Goal: Task Accomplishment & Management: Manage account settings

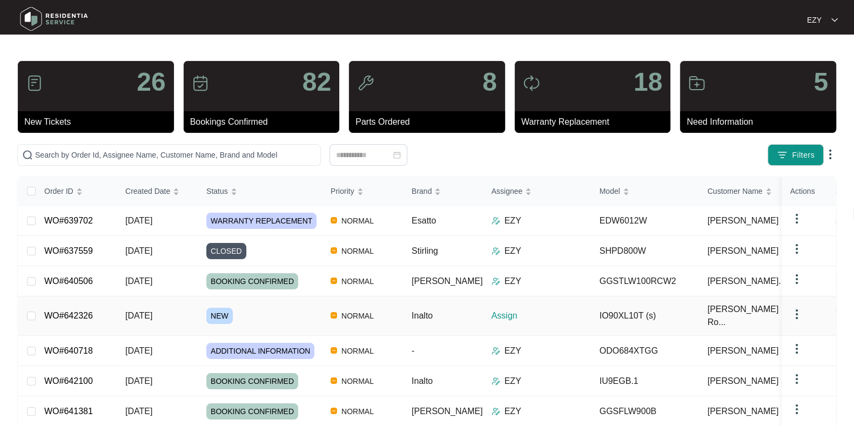
click at [263, 312] on div "NEW" at bounding box center [264, 316] width 116 height 16
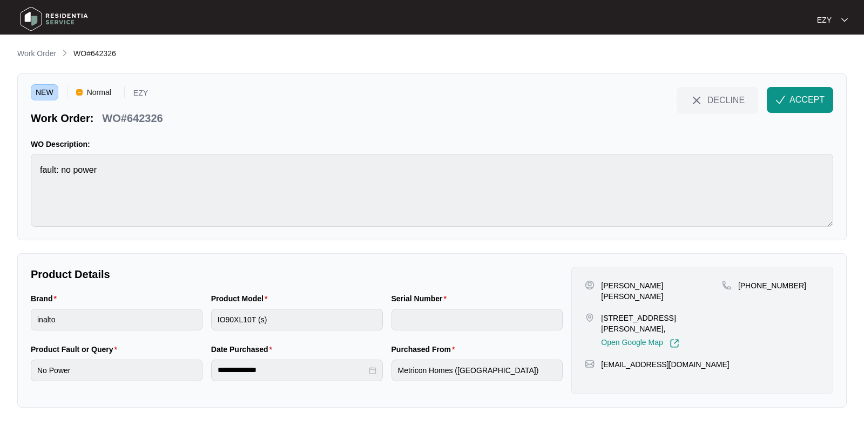
click at [137, 121] on p "WO#642326" at bounding box center [132, 118] width 60 height 15
copy div "WO#642326 DECLINE ACCEPT"
click at [611, 282] on p "[PERSON_NAME] [PERSON_NAME]" at bounding box center [661, 291] width 121 height 22
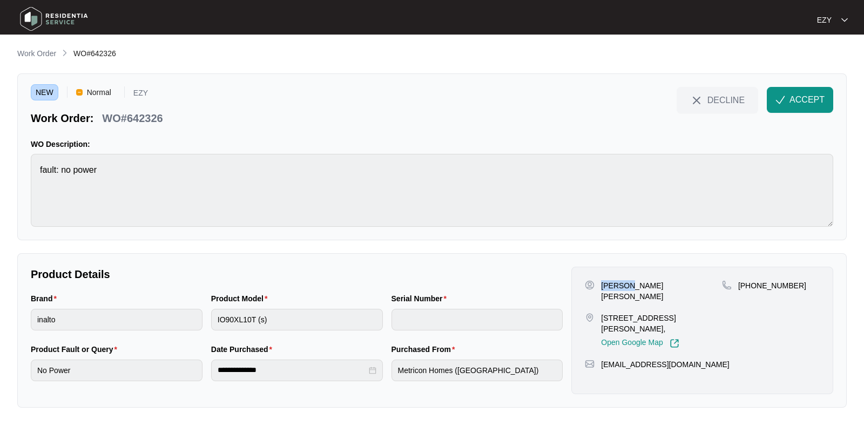
click at [611, 282] on p "[PERSON_NAME] [PERSON_NAME]" at bounding box center [661, 291] width 121 height 22
copy p "[PERSON_NAME] [PERSON_NAME]"
click at [635, 314] on p "[STREET_ADDRESS][PERSON_NAME]," at bounding box center [661, 324] width 121 height 22
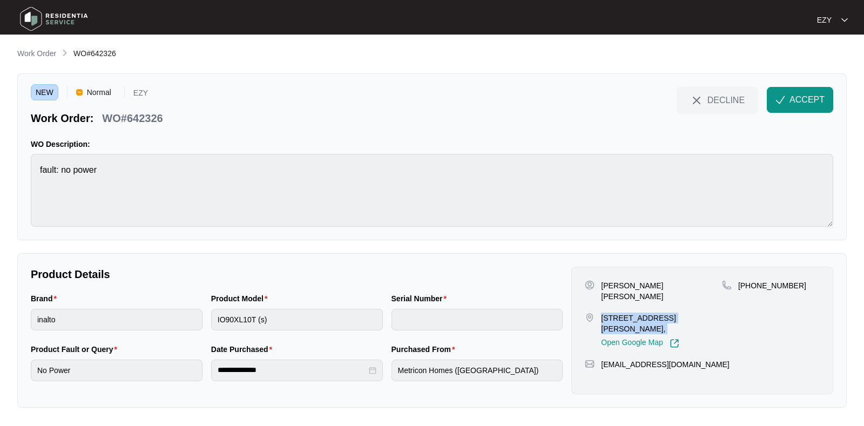
click at [635, 314] on p "[STREET_ADDRESS][PERSON_NAME]," at bounding box center [661, 324] width 121 height 22
copy p "[STREET_ADDRESS][PERSON_NAME],"
drag, startPoint x: 809, startPoint y: 300, endPoint x: 752, endPoint y: 287, distance: 58.6
click at [752, 287] on div "[PHONE_NUMBER]" at bounding box center [771, 314] width 98 height 68
copy p "466844247"
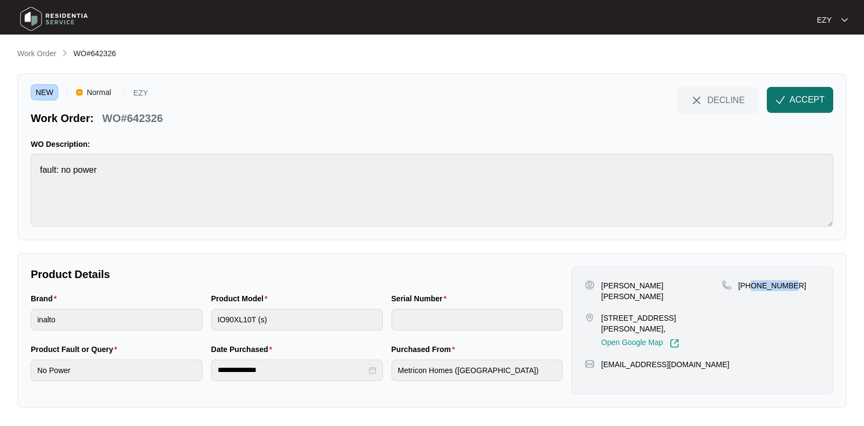
click at [794, 106] on span "ACCEPT" at bounding box center [806, 99] width 35 height 13
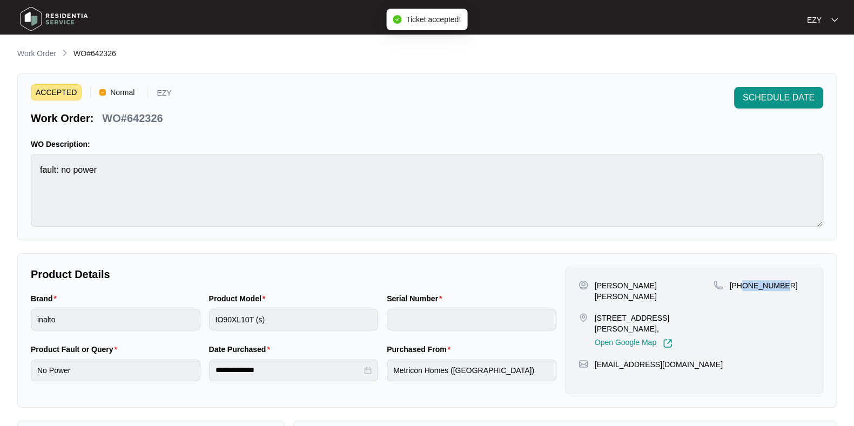
scroll to position [289, 0]
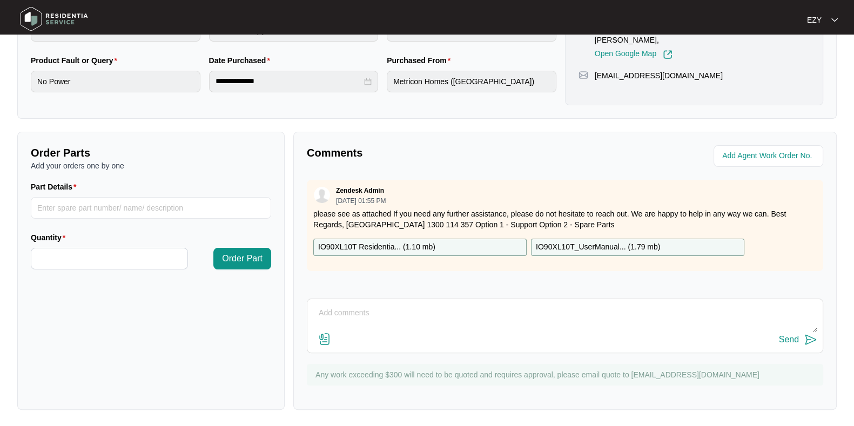
click at [460, 243] on div "IO90XL10T Residentia... ( 1.10 mb )" at bounding box center [419, 247] width 213 height 17
click at [586, 248] on p "IO90XL10T_UserManual... ( 1.79 mb )" at bounding box center [598, 247] width 124 height 12
click at [450, 245] on div "IO90XL10T Residentia... ( 1.10 mb )" at bounding box center [419, 247] width 213 height 17
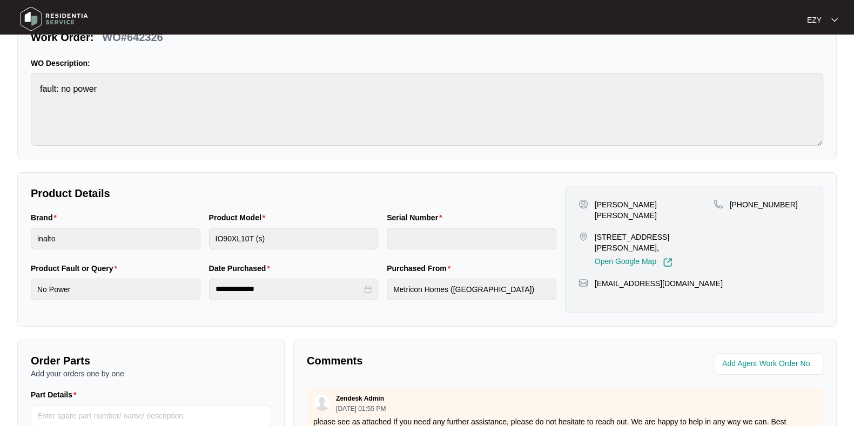
scroll to position [289, 0]
